Goal: Contribute content

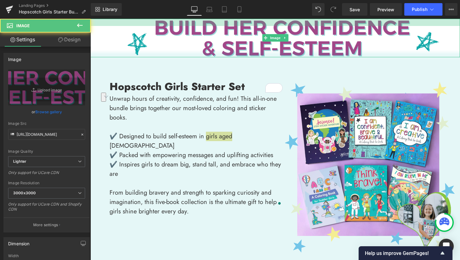
drag, startPoint x: 276, startPoint y: 20, endPoint x: 276, endPoint y: 28, distance: 7.2
click at [276, 28] on div "Image" at bounding box center [274, 38] width 369 height 38
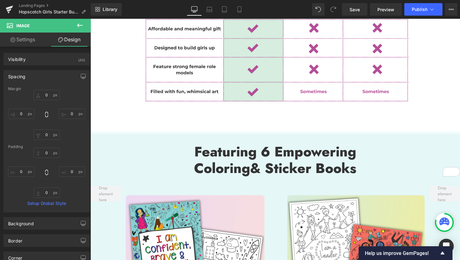
scroll to position [838, 0]
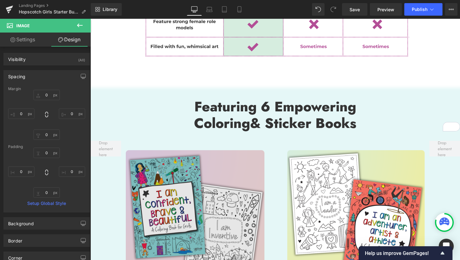
click at [191, 205] on img at bounding box center [195, 219] width 139 height 139
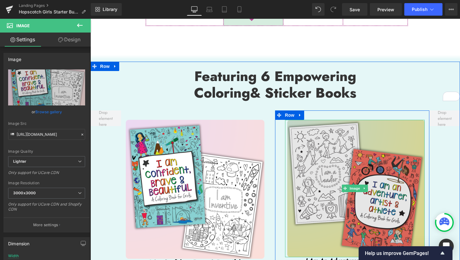
scroll to position [874, 0]
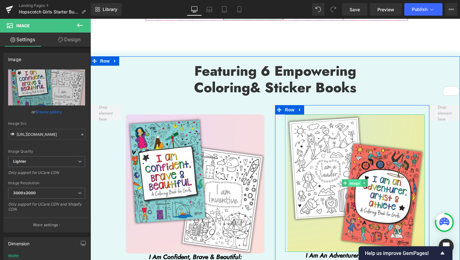
click at [356, 180] on span "Image" at bounding box center [354, 184] width 13 height 8
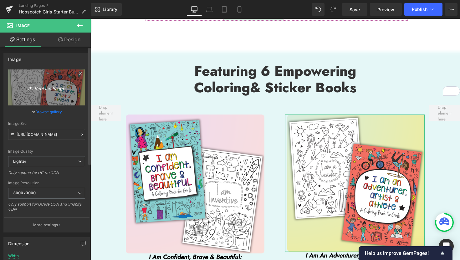
click at [46, 102] on link "Replace Image" at bounding box center [46, 87] width 77 height 36
type input "C:\fakepath\2.png"
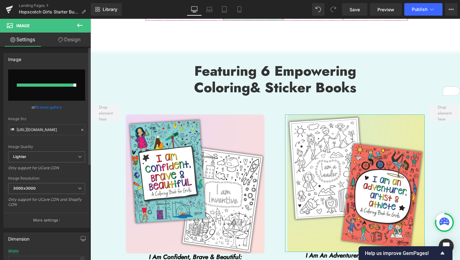
click at [54, 108] on link "Browse gallery" at bounding box center [48, 107] width 27 height 11
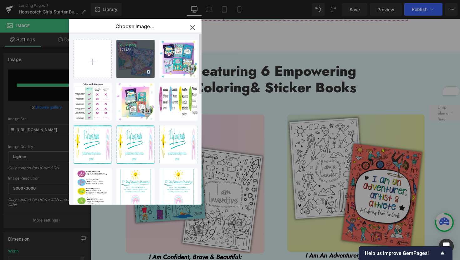
click at [134, 59] on div "2...2.png 1.71 MB" at bounding box center [135, 59] width 38 height 38
type input "https://ucarecdn.com/35417069-2aeb-43bd-a26c-721c4129abce/-/format/auto/-/previ…"
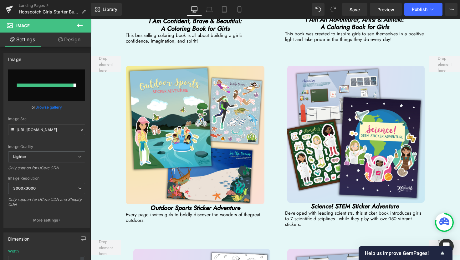
scroll to position [1112, 0]
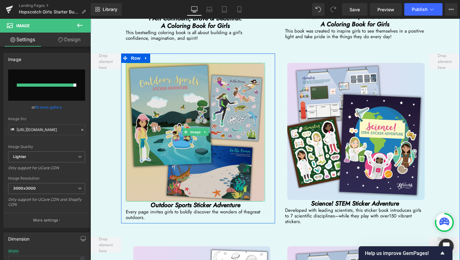
click at [195, 128] on img at bounding box center [195, 132] width 139 height 139
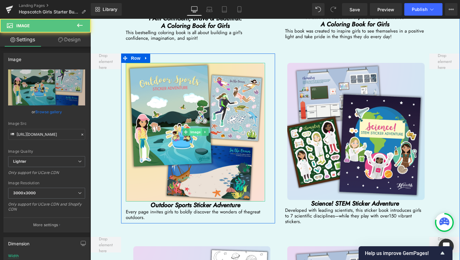
click at [196, 128] on span "Image" at bounding box center [195, 132] width 13 height 8
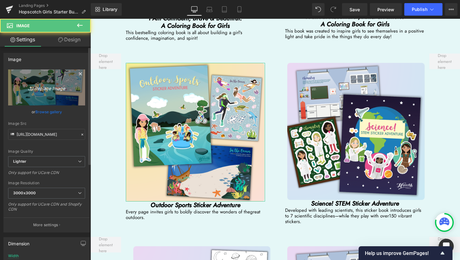
click at [44, 88] on icon "Replace Image" at bounding box center [47, 88] width 50 height 8
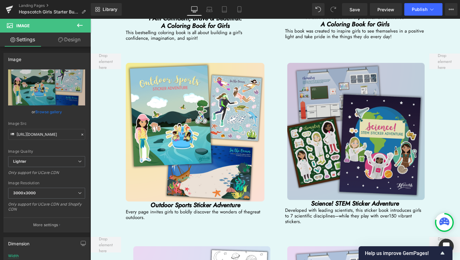
type input "C:\fakepath\6.png"
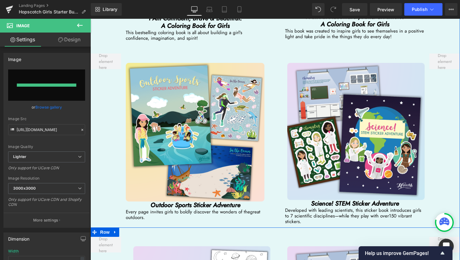
type input "https://ucarecdn.com/e89bd5fb-cedb-4f6e-83e7-b2d0b0bb9421/-/format/auto/-/previ…"
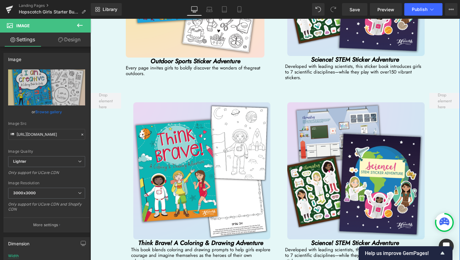
scroll to position [1258, 0]
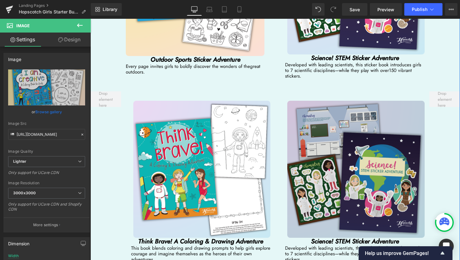
click at [365, 158] on div "Image" at bounding box center [354, 169] width 139 height 137
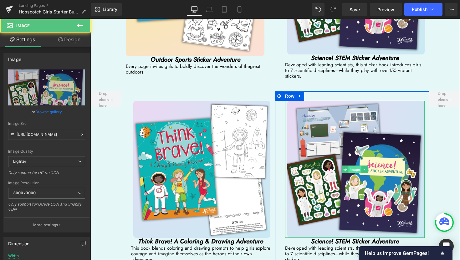
click at [356, 165] on span "Image" at bounding box center [354, 169] width 13 height 8
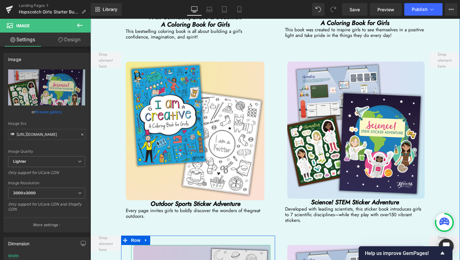
scroll to position [1061, 0]
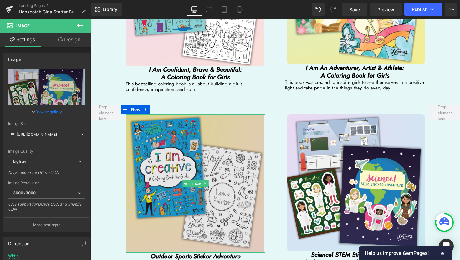
click at [191, 177] on img at bounding box center [195, 183] width 139 height 139
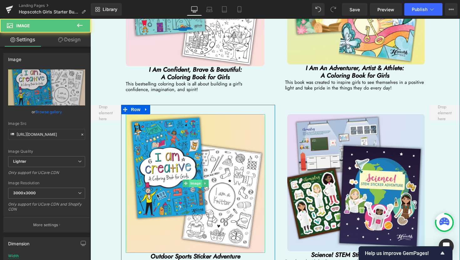
click at [193, 180] on span "Image" at bounding box center [195, 184] width 13 height 8
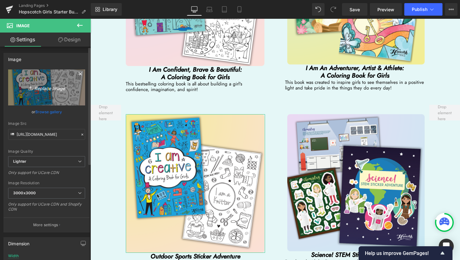
click at [49, 88] on icon "Replace Image" at bounding box center [47, 88] width 50 height 8
type input "C:\fakepath\4.png"
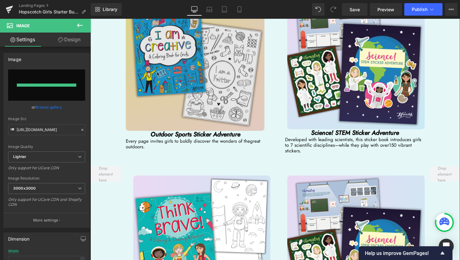
type input "https://ucarecdn.com/5d30b563-bbca-4bb7-8046-d3ce8818cb21/-/format/auto/-/previ…"
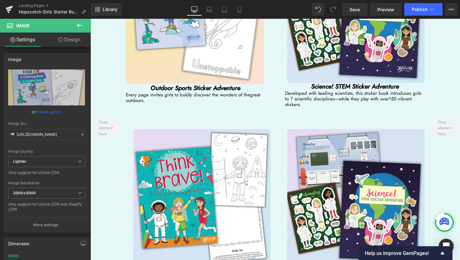
scroll to position [1234, 0]
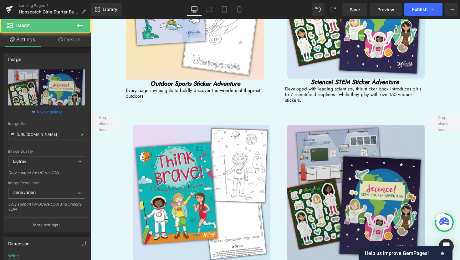
click at [370, 184] on img at bounding box center [354, 193] width 139 height 137
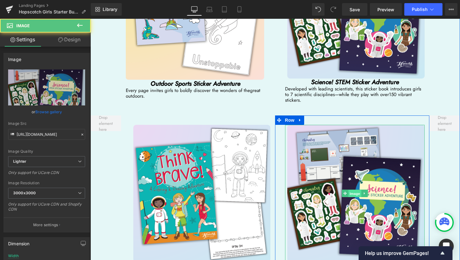
click at [354, 190] on span "Image" at bounding box center [354, 194] width 13 height 8
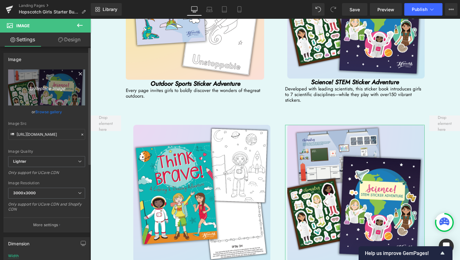
click at [38, 89] on icon "Replace Image" at bounding box center [47, 88] width 50 height 8
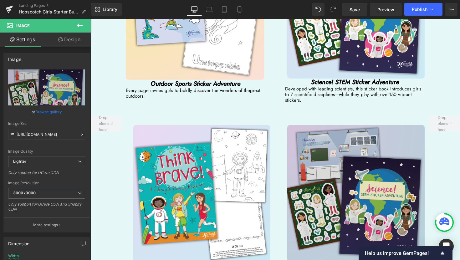
type input "C:\fakepath\6.png"
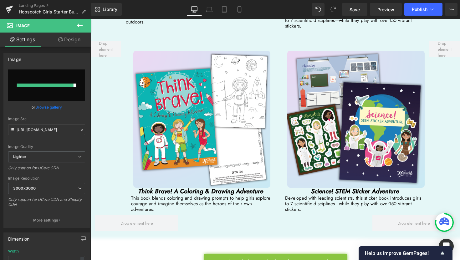
scroll to position [1309, 0]
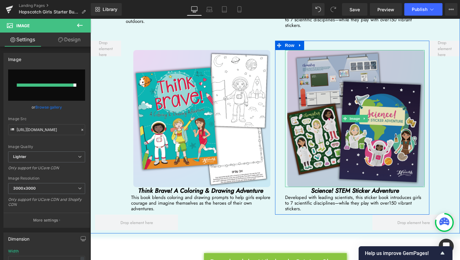
click at [356, 107] on div "Image" at bounding box center [354, 118] width 139 height 137
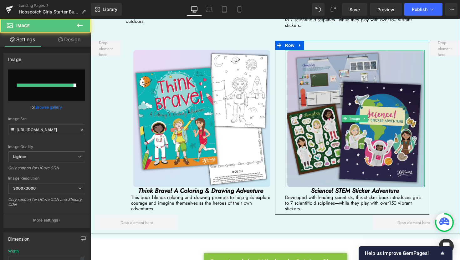
click at [356, 115] on span "Image" at bounding box center [354, 119] width 13 height 8
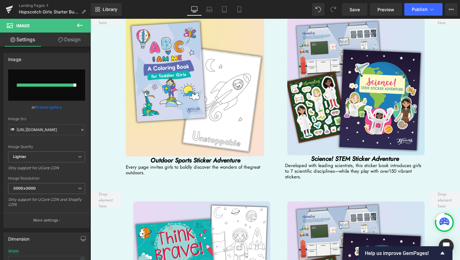
scroll to position [1156, 0]
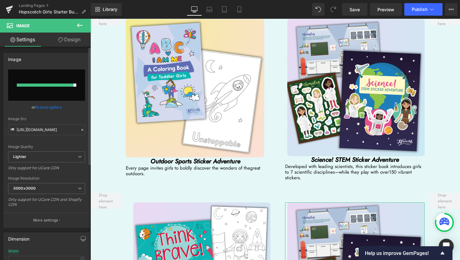
click at [52, 109] on link "Browse gallery" at bounding box center [48, 107] width 27 height 11
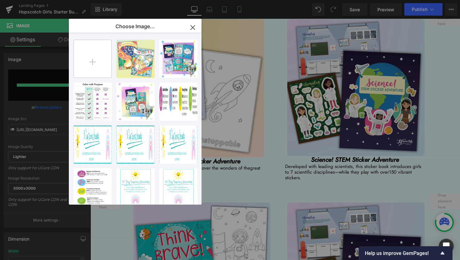
click at [92, 66] on input "file" at bounding box center [93, 59] width 38 height 38
type input "C:\fakepath\6.png"
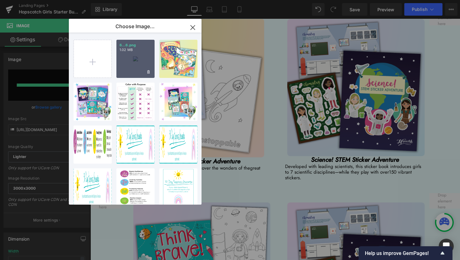
click at [144, 70] on div "6...6.png 1.02 MB" at bounding box center [135, 59] width 38 height 38
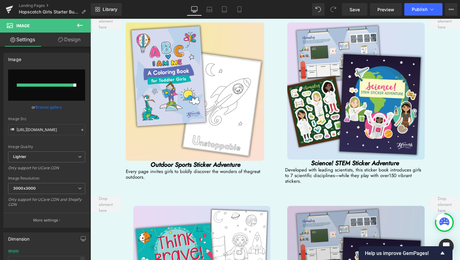
scroll to position [1151, 0]
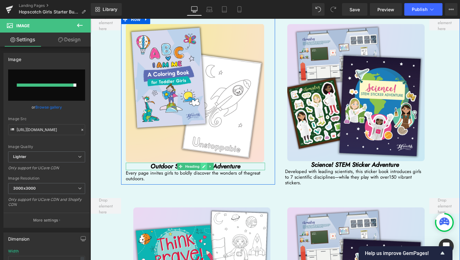
click at [204, 165] on icon at bounding box center [203, 166] width 3 height 3
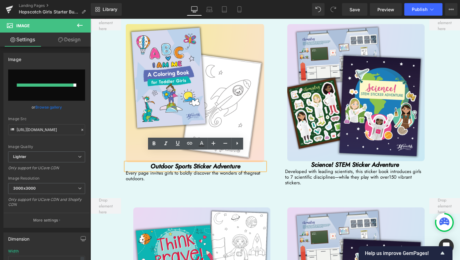
click at [211, 162] on icon "Outdoor Sports Sticker Adventure" at bounding box center [195, 166] width 90 height 9
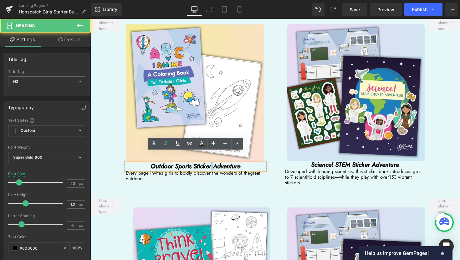
click at [211, 162] on icon "Outdoor Sports Sticker Adventure" at bounding box center [195, 166] width 90 height 9
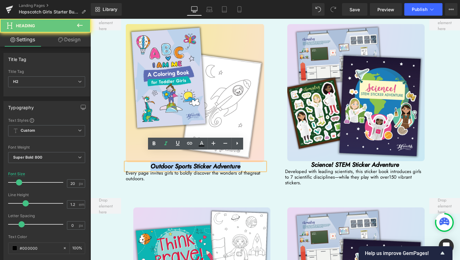
click at [211, 162] on icon "Outdoor Sports Sticker Adventure" at bounding box center [195, 166] width 90 height 9
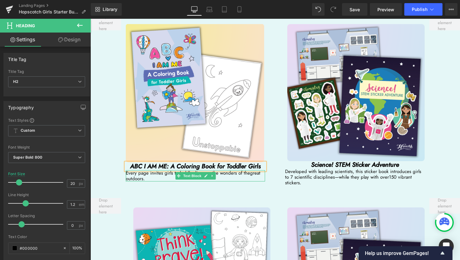
click at [151, 170] on span "Every page invites girls to boldly discover the wonders of the" at bounding box center [188, 173] width 124 height 7
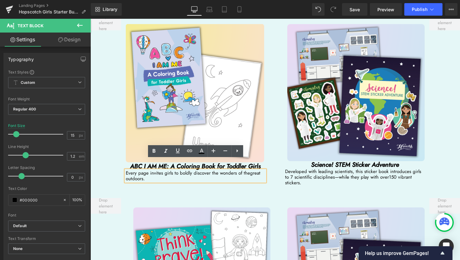
click at [150, 170] on span "Every page invites girls to boldly discover the wonders of the" at bounding box center [188, 173] width 124 height 7
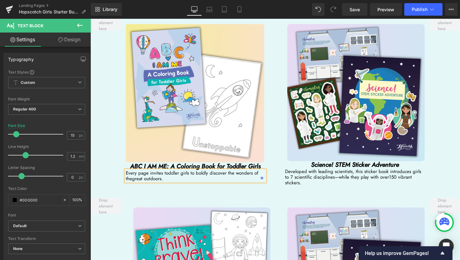
click at [162, 175] on span "great outdoors." at bounding box center [147, 178] width 31 height 7
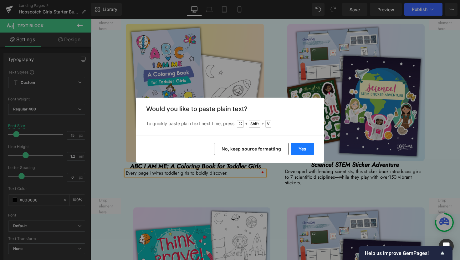
click at [308, 150] on button "Yes" at bounding box center [302, 149] width 23 height 13
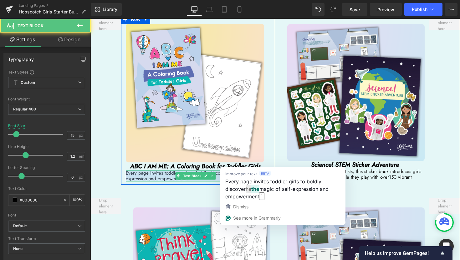
click at [226, 170] on span "Every page invites toddler girls to boldly discover he magic of self-expression…" at bounding box center [193, 176] width 135 height 13
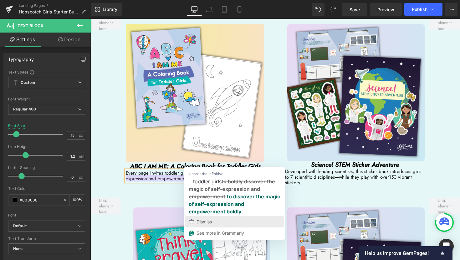
click at [204, 219] on div "Dismiss" at bounding box center [203, 221] width 17 height 9
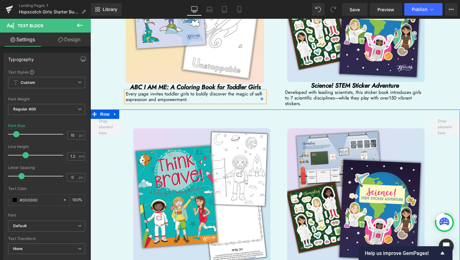
scroll to position [1233, 0]
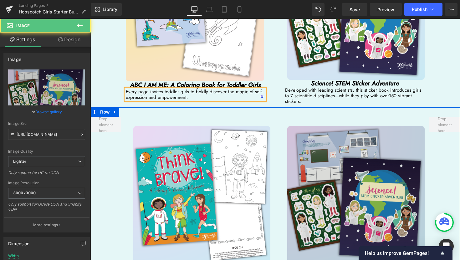
click at [355, 195] on img at bounding box center [354, 194] width 139 height 137
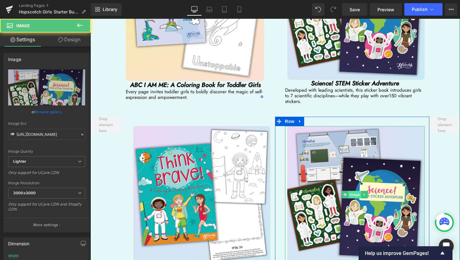
click at [354, 191] on span "Image" at bounding box center [354, 195] width 13 height 8
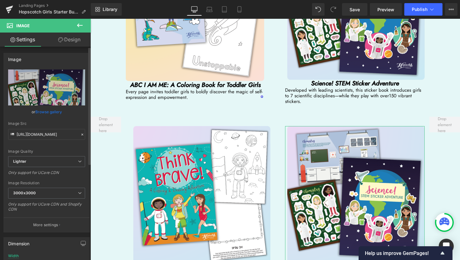
click at [50, 113] on link "Browse gallery" at bounding box center [48, 111] width 27 height 11
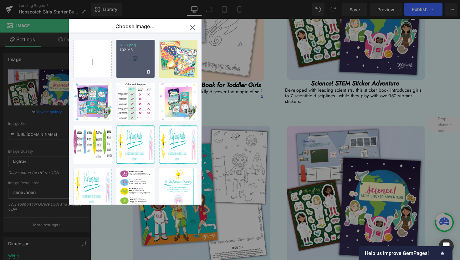
click at [128, 53] on div "6...6.png 1.02 MB" at bounding box center [135, 59] width 38 height 38
type input "https://ucarecdn.com/bbdc7df0-f45e-41e0-9794-385b877dc842/-/format/auto/-/previ…"
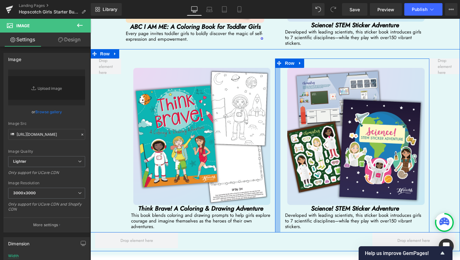
scroll to position [1295, 0]
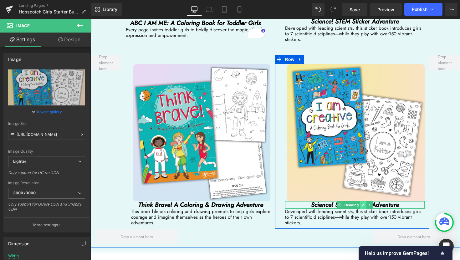
click at [363, 203] on icon at bounding box center [363, 204] width 3 height 3
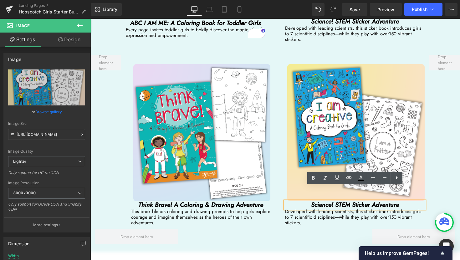
click at [363, 200] on icon "Science! STEM Sticker Adventure" at bounding box center [355, 204] width 88 height 9
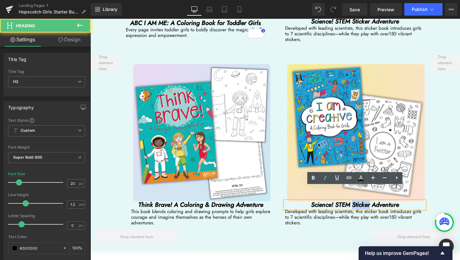
click at [363, 200] on icon "Science! STEM Sticker Adventure" at bounding box center [355, 204] width 88 height 9
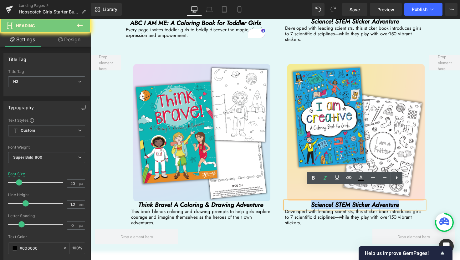
click at [363, 200] on icon "Science! STEM Sticker Adventure" at bounding box center [355, 204] width 88 height 9
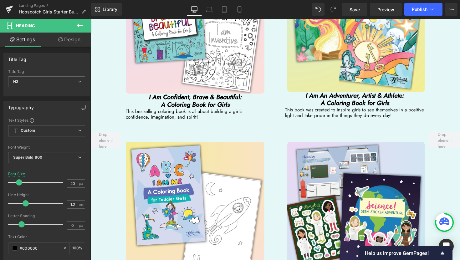
scroll to position [1033, 0]
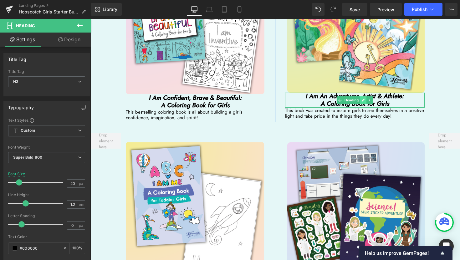
click at [363, 98] on icon at bounding box center [362, 100] width 3 height 4
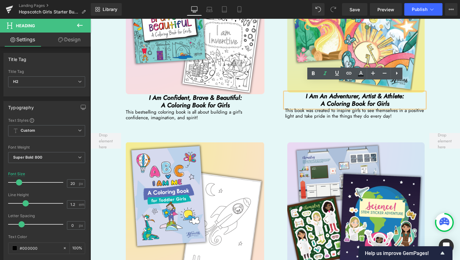
click at [369, 94] on icon "I Am An Adventurer, Artist & Athlete: A Coloring Book for Girls" at bounding box center [355, 100] width 98 height 17
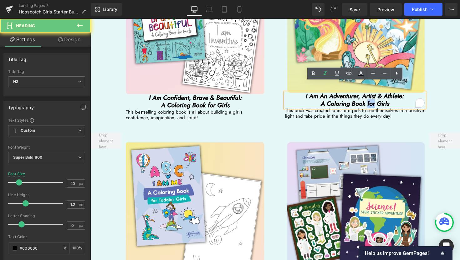
click at [369, 94] on icon "I Am An Adventurer, Artist & Athlete: A Coloring Book for Girls" at bounding box center [355, 100] width 98 height 17
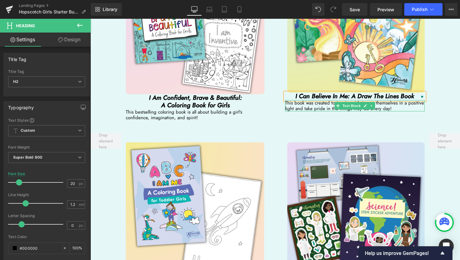
click at [392, 100] on p "This book was created to inspire girls to see themselves in a positive light an…" at bounding box center [354, 105] width 139 height 11
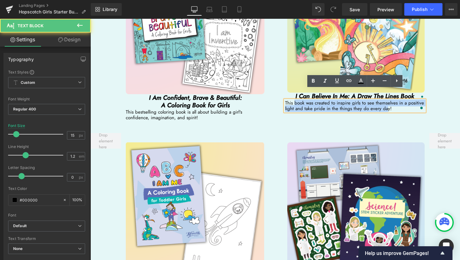
drag, startPoint x: 384, startPoint y: 97, endPoint x: 295, endPoint y: 94, distance: 88.6
click at [295, 100] on p "This book was created to inspire girls to see themselves in a positive light an…" at bounding box center [354, 105] width 139 height 11
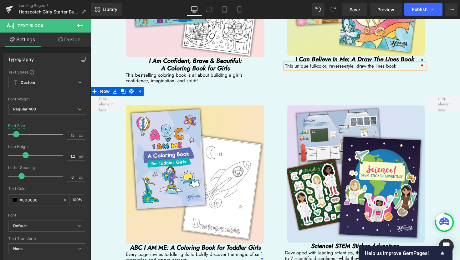
scroll to position [1069, 0]
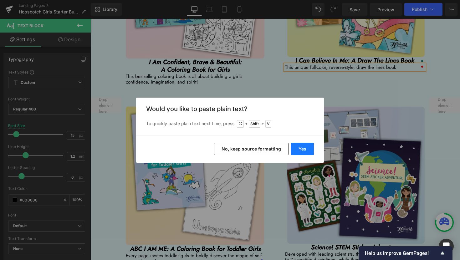
click at [308, 151] on button "Yes" at bounding box center [302, 149] width 23 height 13
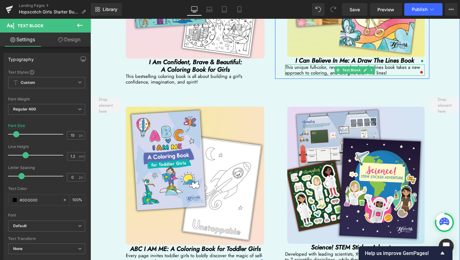
click at [421, 71] on div "Open Grammarly. 1 suggestions." at bounding box center [421, 72] width 3 height 3
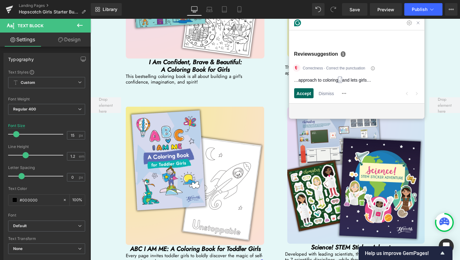
click at [309, 92] on span "Accept" at bounding box center [304, 93] width 15 height 7
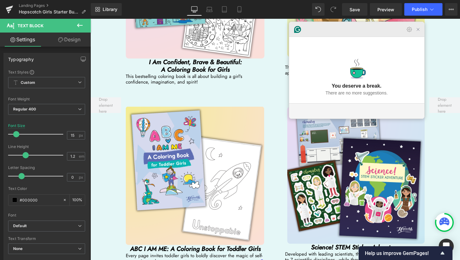
click at [417, 33] on icon "Close Grammarly Assistant" at bounding box center [418, 30] width 8 height 8
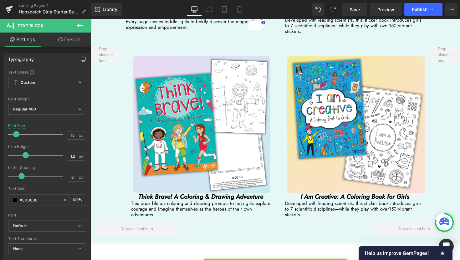
scroll to position [1303, 0]
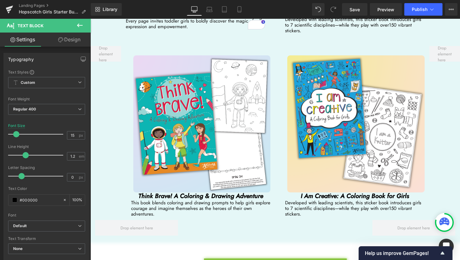
scroll to position [1303, 0]
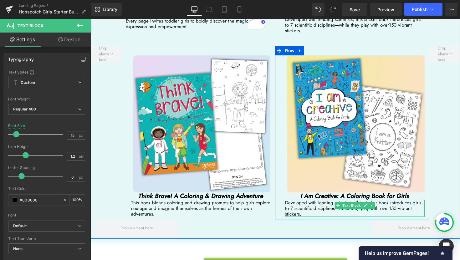
click at [328, 199] on span "Developed with leading scientists, this sticker book introduces girls to 7 scie…" at bounding box center [353, 205] width 136 height 13
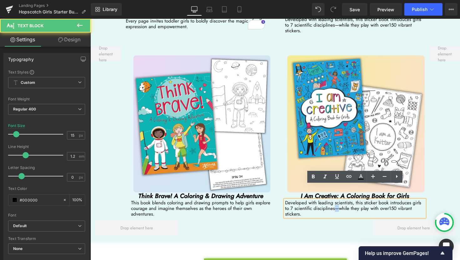
click at [328, 199] on span "Developed with leading scientists, this sticker book introduces girls to 7 scie…" at bounding box center [353, 205] width 136 height 13
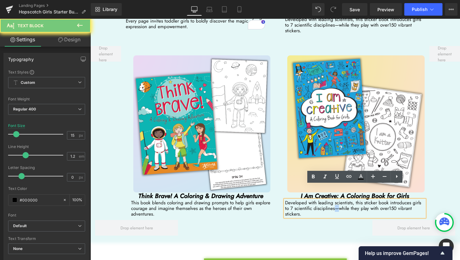
click at [328, 199] on span "Developed with leading scientists, this sticker book introduces girls to 7 scie…" at bounding box center [353, 205] width 136 height 13
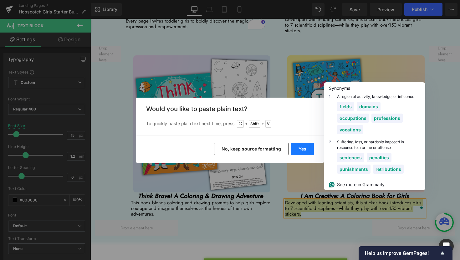
click at [304, 145] on button "Yes" at bounding box center [302, 149] width 23 height 13
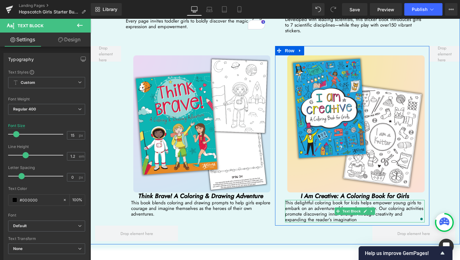
click at [360, 200] on p "This delightful coloring book for kids helps empower young girls to embark on a…" at bounding box center [354, 211] width 139 height 23
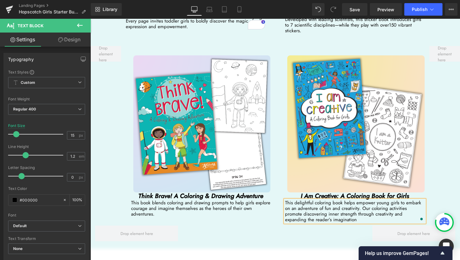
click at [404, 200] on p "This delightful coloring book helps empower young girls to embark on an adventu…" at bounding box center [354, 211] width 139 height 23
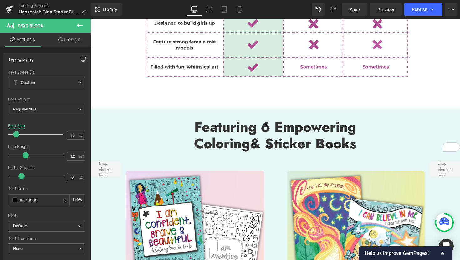
scroll to position [757, 0]
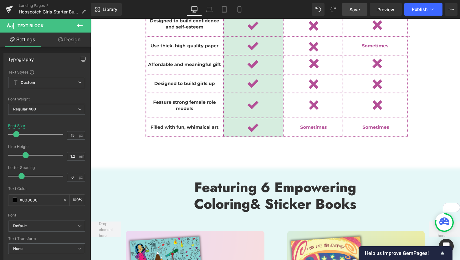
click at [357, 15] on link "Save" at bounding box center [354, 9] width 25 height 13
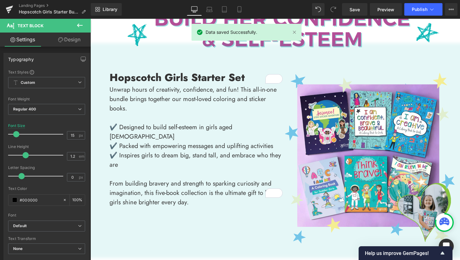
scroll to position [0, 0]
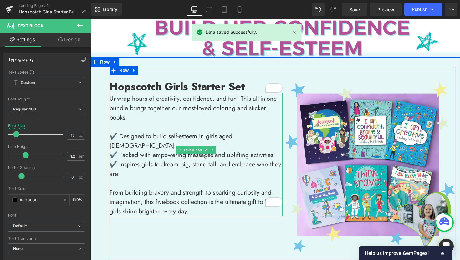
click at [199, 205] on p "From building bravery and strength to sparking curiosity and imagination, this …" at bounding box center [195, 202] width 173 height 28
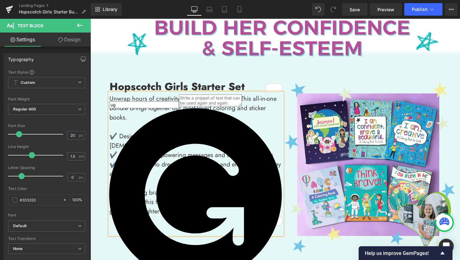
type input "u"
click at [183, 216] on p "To enrich screen reader interactions, please activate Accessibility in Grammarl…" at bounding box center [195, 220] width 173 height 9
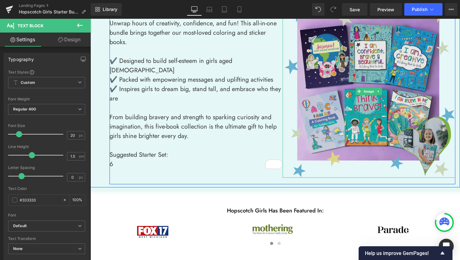
scroll to position [74, 0]
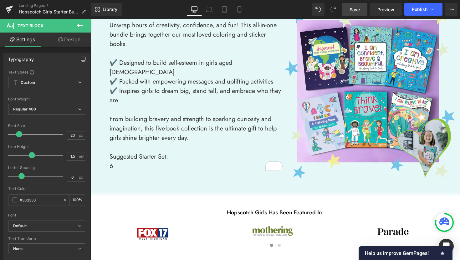
click at [351, 10] on span "Save" at bounding box center [354, 9] width 10 height 7
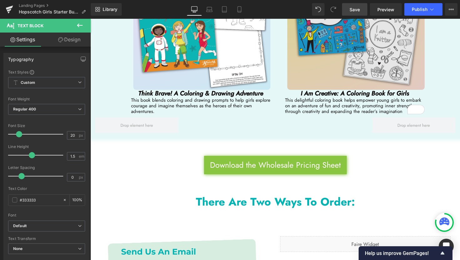
scroll to position [1397, 0]
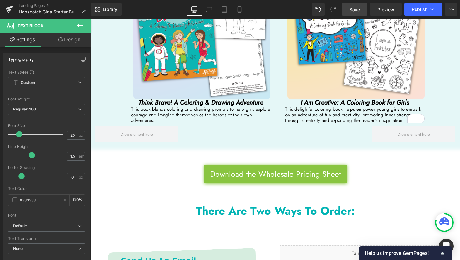
click at [354, 12] on span "Save" at bounding box center [354, 9] width 10 height 7
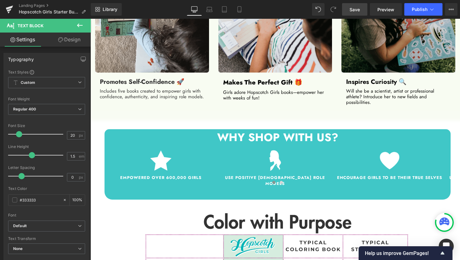
scroll to position [515, 0]
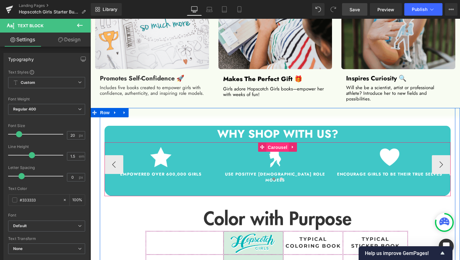
click at [277, 143] on span "Carousel" at bounding box center [277, 147] width 23 height 9
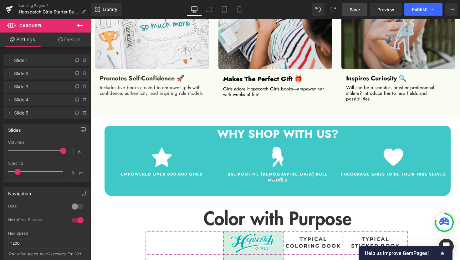
type input "5"
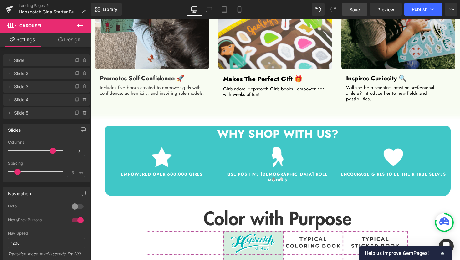
drag, startPoint x: 52, startPoint y: 152, endPoint x: 56, endPoint y: 151, distance: 4.1
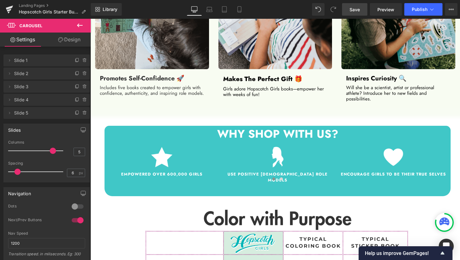
click at [56, 151] on div at bounding box center [37, 151] width 52 height 13
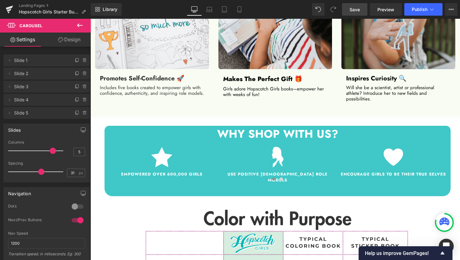
drag, startPoint x: 18, startPoint y: 172, endPoint x: 43, endPoint y: 173, distance: 24.7
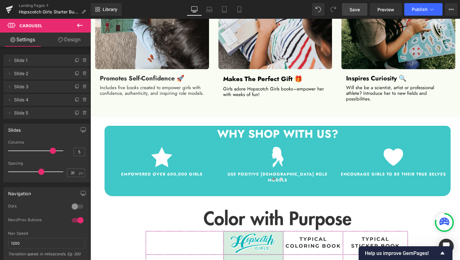
click at [43, 173] on span at bounding box center [41, 172] width 6 height 6
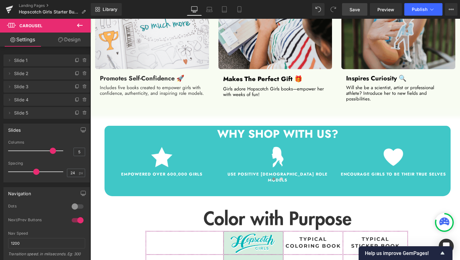
drag, startPoint x: 43, startPoint y: 173, endPoint x: 36, endPoint y: 173, distance: 6.6
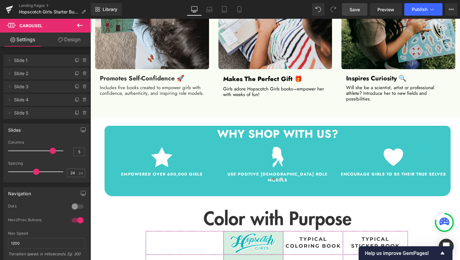
click at [36, 173] on span at bounding box center [36, 172] width 6 height 6
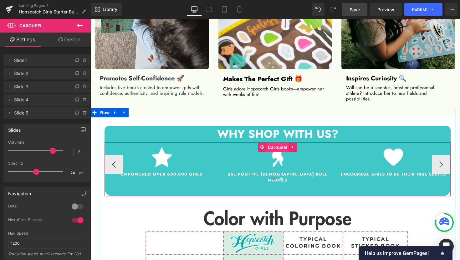
click at [277, 143] on span "Carousel" at bounding box center [277, 147] width 23 height 9
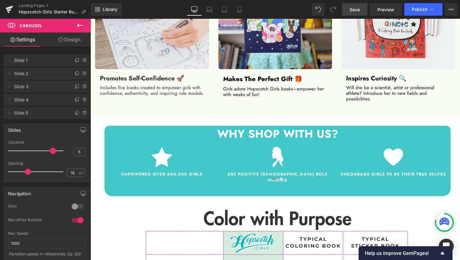
type input "19"
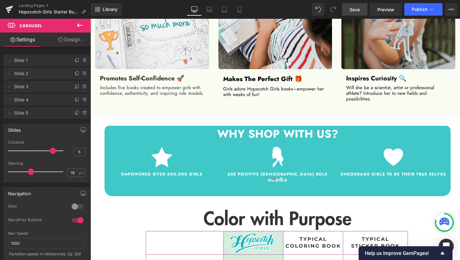
drag, startPoint x: 35, startPoint y: 171, endPoint x: 30, endPoint y: 170, distance: 4.9
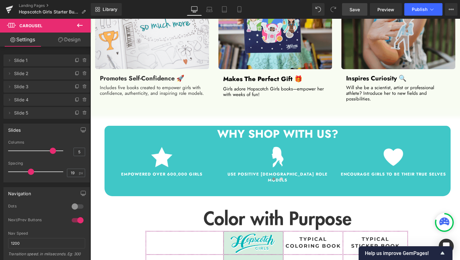
click at [30, 170] on span at bounding box center [31, 172] width 6 height 6
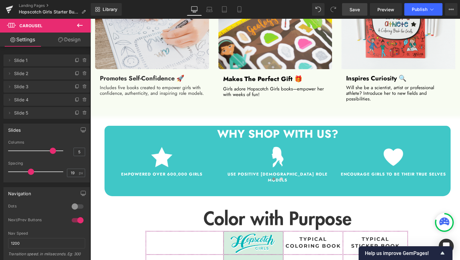
click at [363, 11] on link "Save" at bounding box center [354, 9] width 25 height 13
